Goal: Task Accomplishment & Management: Complete application form

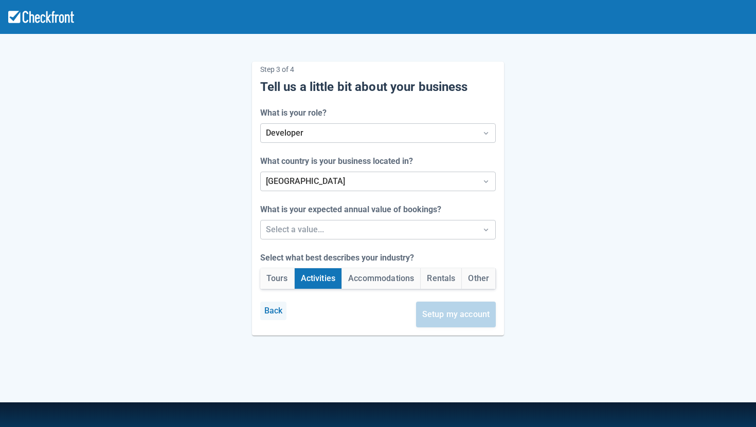
click at [276, 308] on button "Back" at bounding box center [273, 311] width 27 height 19
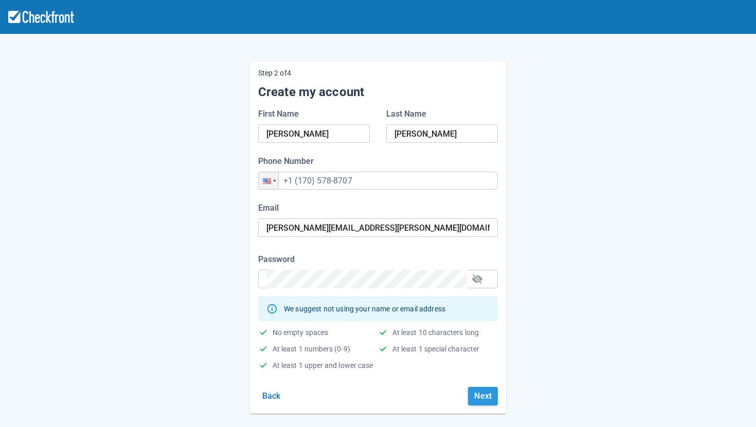
click at [485, 401] on button "Next" at bounding box center [483, 396] width 30 height 19
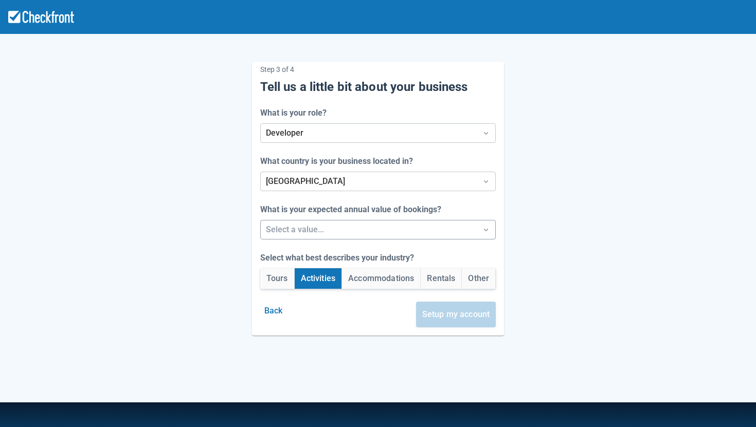
click at [411, 224] on div at bounding box center [369, 230] width 206 height 14
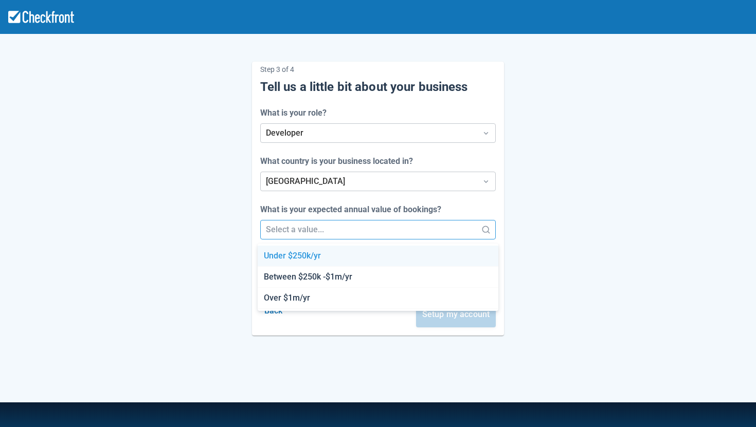
click at [384, 254] on div "Under $250k/yr" at bounding box center [378, 256] width 241 height 21
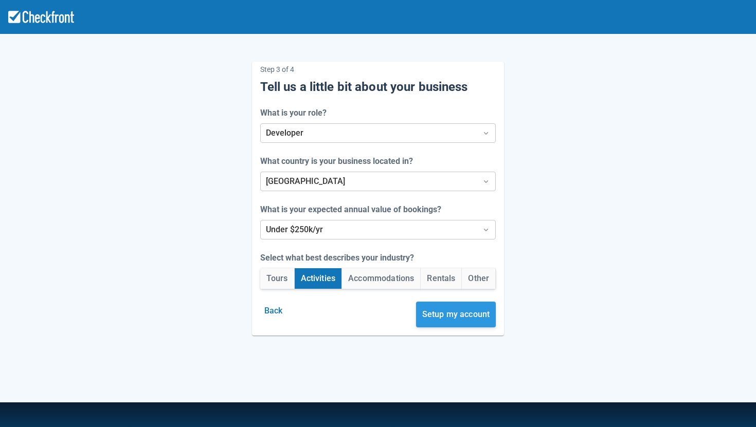
click at [445, 308] on button "Setup my account" at bounding box center [456, 315] width 80 height 26
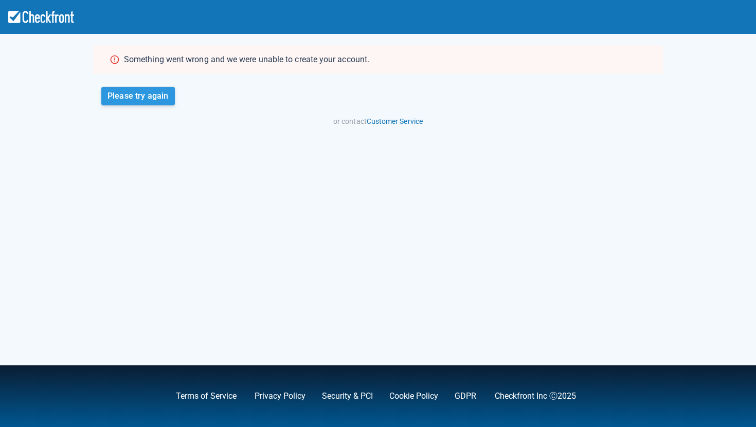
click at [169, 95] on button "Please try again" at bounding box center [138, 96] width 74 height 19
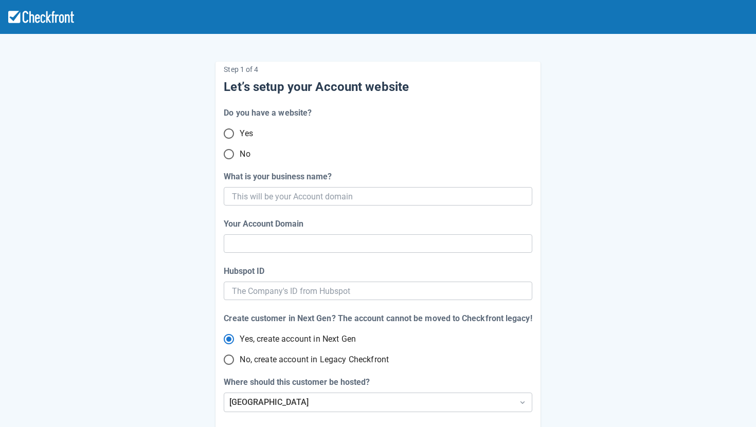
click at [240, 128] on input "Yes" at bounding box center [229, 134] width 22 height 22
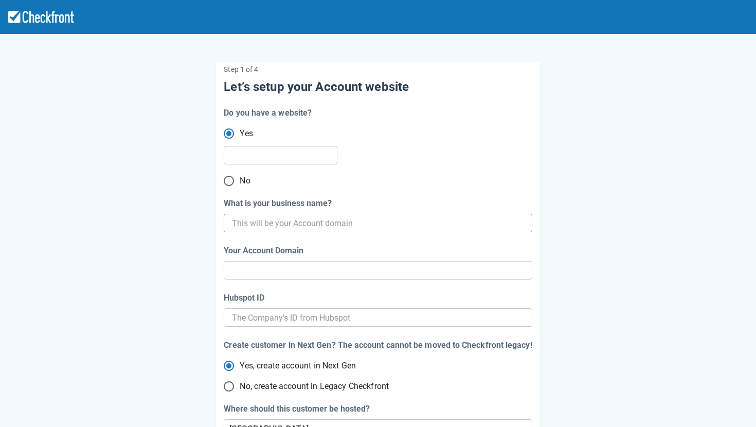
radio input "true"
click at [309, 163] on input "text" at bounding box center [279, 155] width 95 height 19
paste input "https://algonquinportage.com/"
type input "https://algonquinportage.com/"
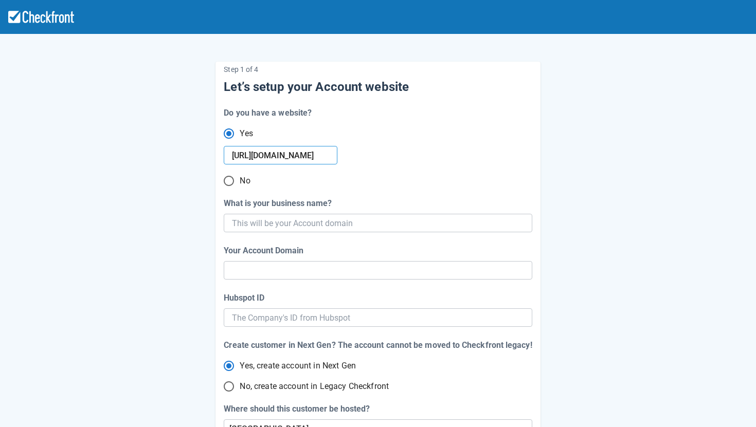
radio input "true"
type input "https://algonquinportage.com/"
click at [296, 221] on input "What is your business name?" at bounding box center [377, 223] width 290 height 19
click at [284, 226] on input "What is your business name?" at bounding box center [377, 223] width 290 height 19
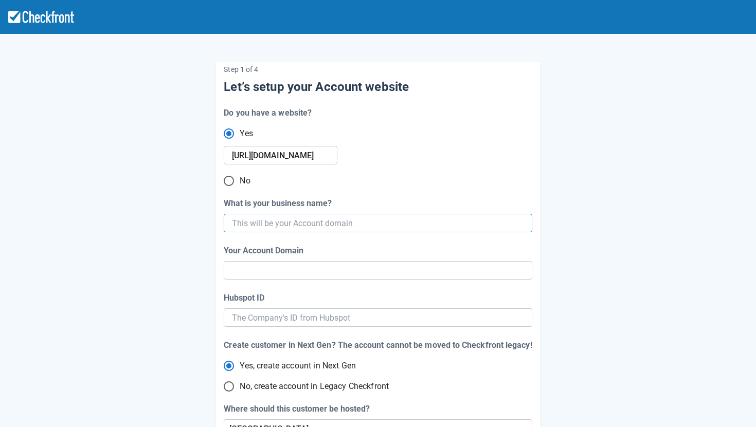
paste input "Algonquin Portage Outfitters"
type input "Algonquin Portage Outfitters"
radio input "false"
type input "algonquin-portage-outfitters"
radio input "false"
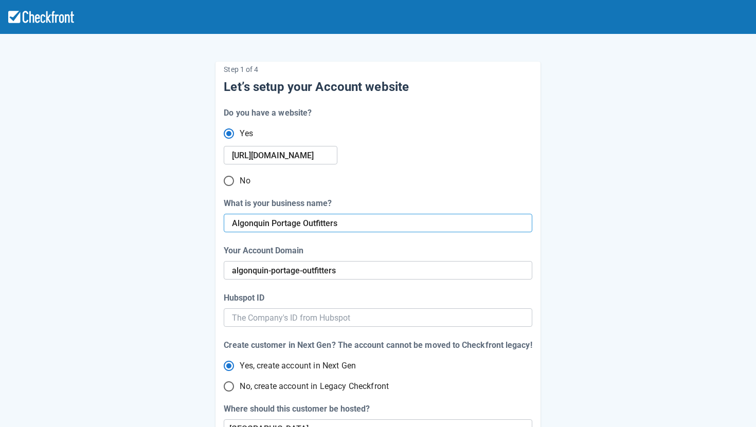
type input "Algonquin Portage Outfitters"
click at [288, 299] on div "Hubspot ID" at bounding box center [378, 298] width 308 height 12
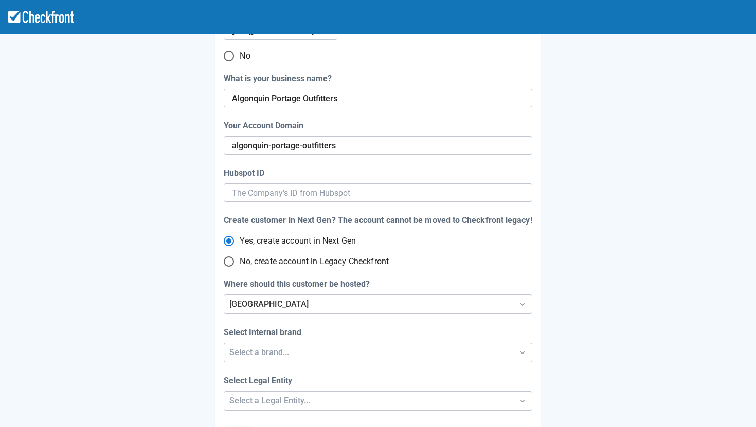
scroll to position [167, 0]
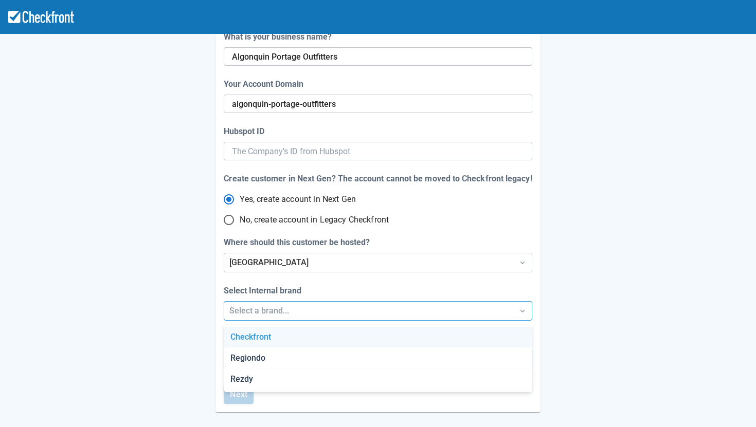
click at [249, 308] on div "Select a brand..." at bounding box center [368, 311] width 278 height 12
click at [252, 336] on div "Checkfront" at bounding box center [378, 337] width 308 height 21
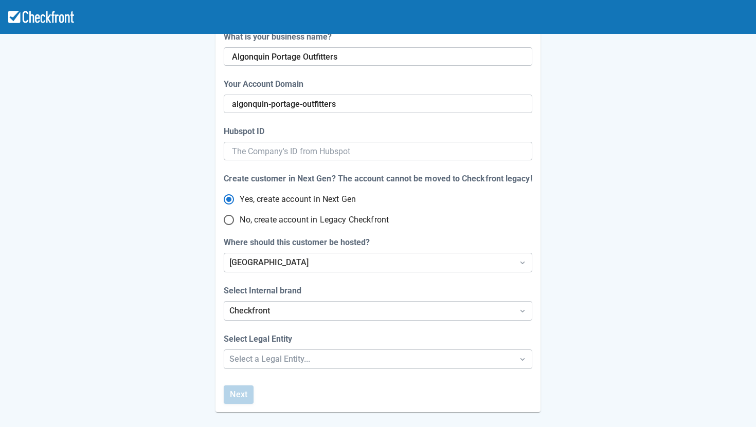
click at [252, 360] on div "Step 1 of 4 Let’s setup your Account website Do you have a website? Yes https:/…" at bounding box center [378, 187] width 756 height 708
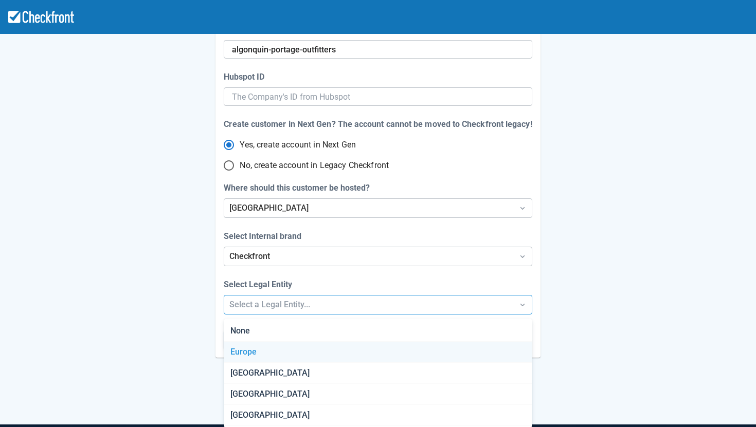
scroll to position [226, 0]
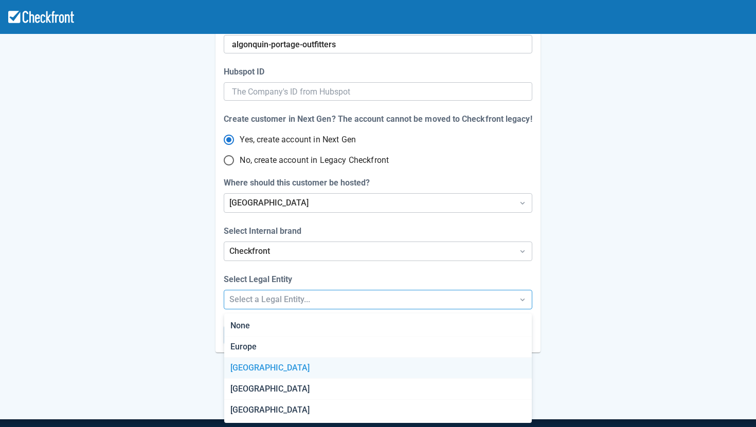
click at [251, 365] on div "[GEOGRAPHIC_DATA]" at bounding box center [378, 368] width 308 height 21
radio input "false"
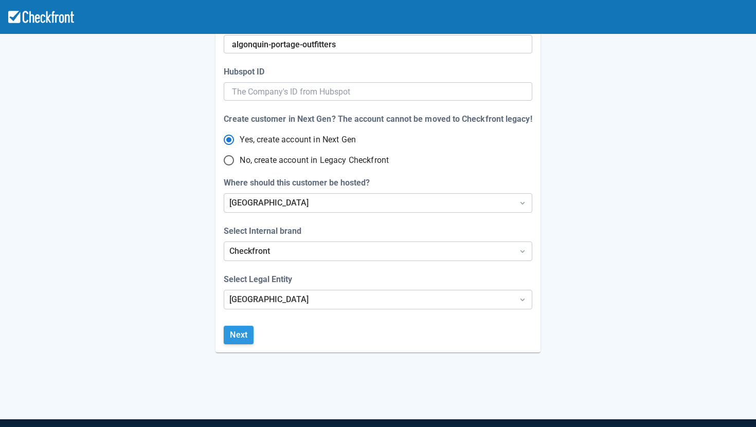
click at [248, 338] on button "Next" at bounding box center [239, 335] width 30 height 19
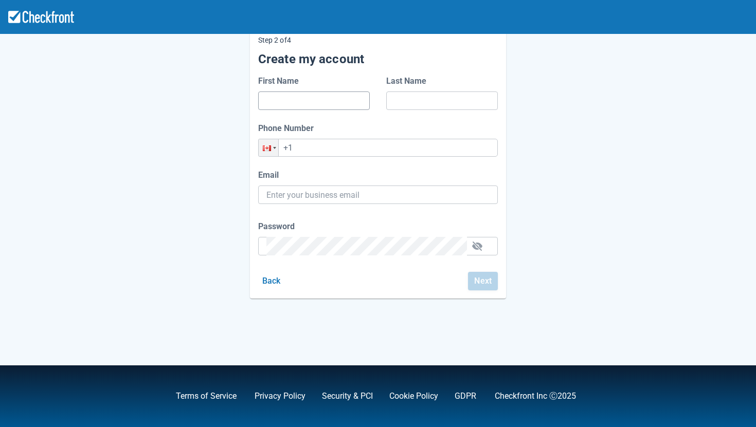
click at [325, 104] on input "First Name" at bounding box center [313, 101] width 95 height 19
type input "Lea"
type input "[PERSON_NAME]"
click at [300, 109] on input "Lea" at bounding box center [313, 101] width 95 height 19
type input "[PERSON_NAME]"
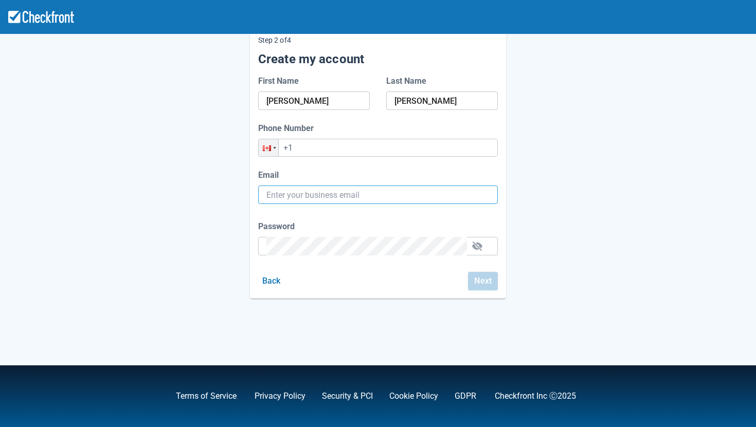
click at [297, 196] on input "Email" at bounding box center [377, 195] width 223 height 19
type input "[PERSON_NAME][EMAIL_ADDRESS][PERSON_NAME][DOMAIN_NAME]"
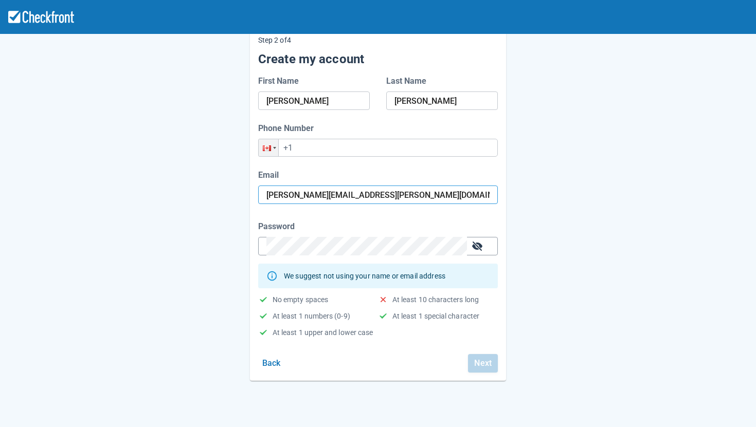
click at [484, 241] on button "button" at bounding box center [477, 246] width 16 height 16
click at [199, 240] on div "Step 2 of 4 Create my account First Name Leah Last Name Reeder Phone Number Pho…" at bounding box center [378, 196] width 586 height 369
click at [308, 225] on div "Password" at bounding box center [378, 227] width 240 height 12
click at [393, 150] on input "+1" at bounding box center [378, 148] width 240 height 18
paste input "(170) 578-8707"
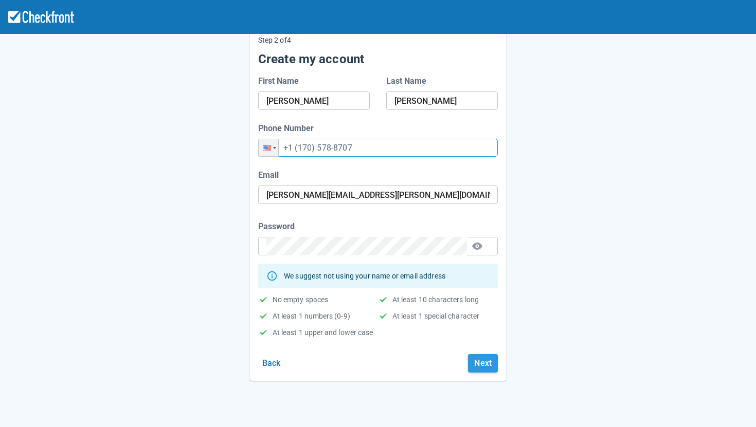
type input "+1 (170) 578-8707"
click at [487, 371] on button "Next" at bounding box center [483, 363] width 30 height 19
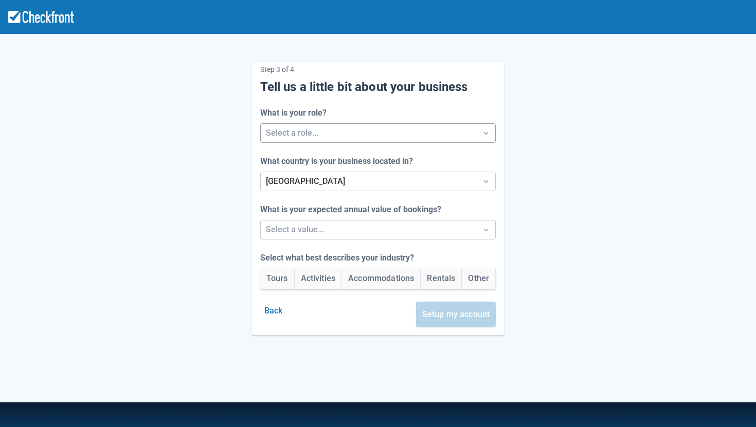
click at [435, 134] on div at bounding box center [369, 133] width 206 height 14
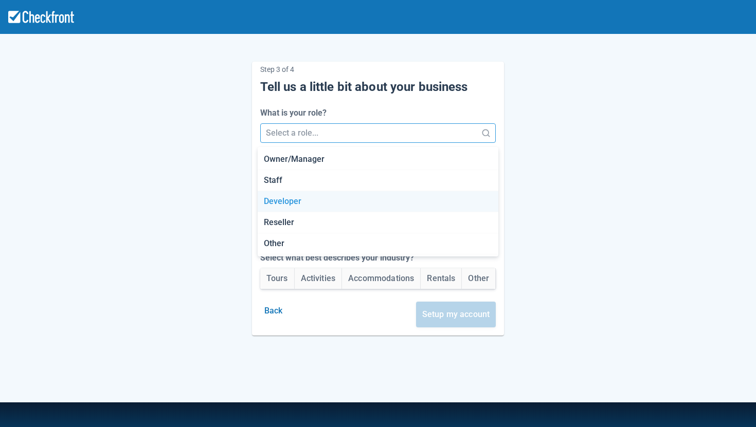
click at [364, 196] on div "Developer" at bounding box center [378, 201] width 241 height 21
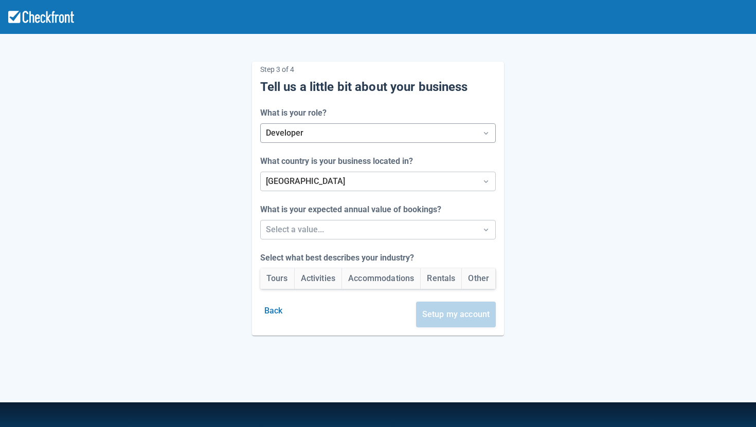
click at [439, 129] on div at bounding box center [369, 133] width 206 height 14
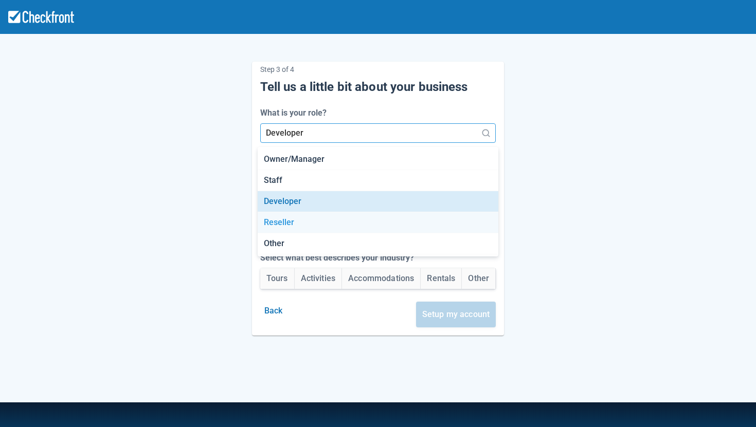
drag, startPoint x: 377, startPoint y: 217, endPoint x: 377, endPoint y: 226, distance: 9.3
click at [377, 226] on div "Reseller" at bounding box center [378, 222] width 241 height 21
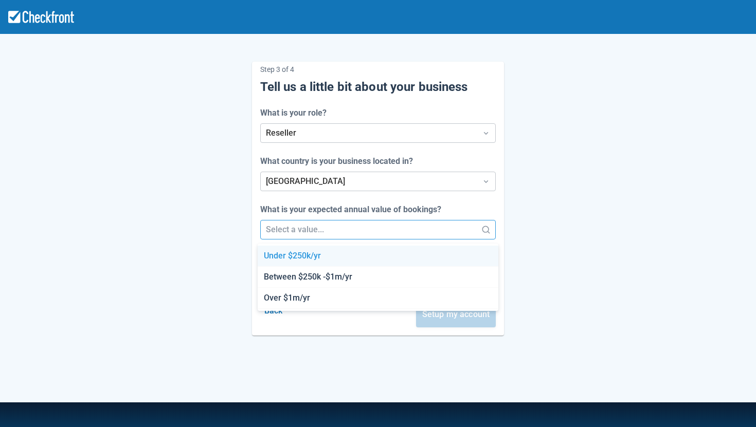
click at [377, 226] on div at bounding box center [369, 230] width 206 height 14
click at [347, 262] on div "Under $250k/yr" at bounding box center [378, 256] width 241 height 21
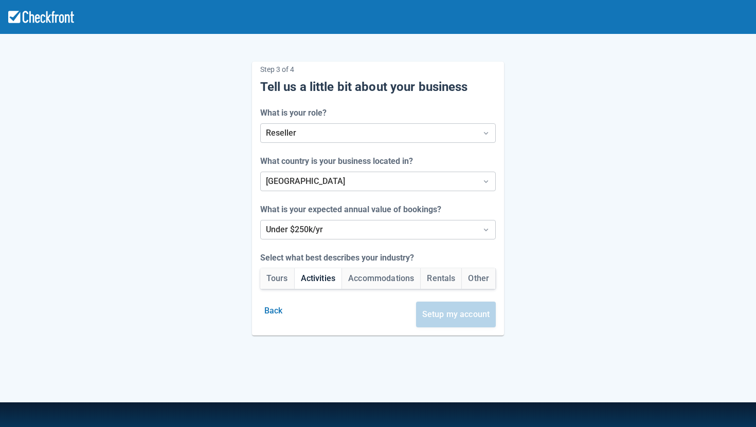
click at [315, 281] on button "Activities" at bounding box center [318, 279] width 47 height 21
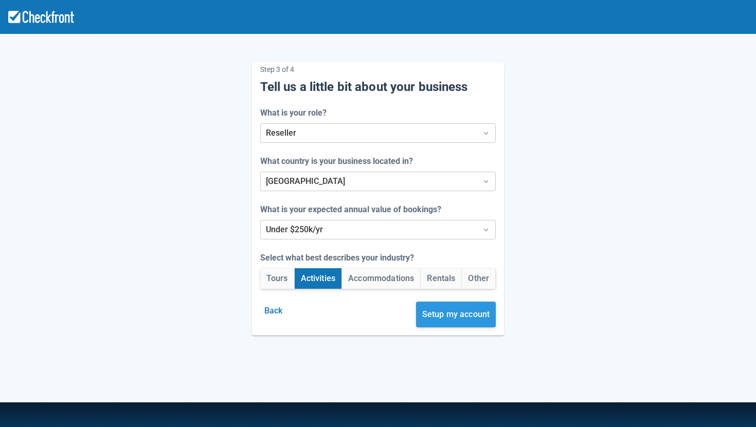
click at [441, 311] on button "Setup my account" at bounding box center [456, 315] width 80 height 26
